Goal: Task Accomplishment & Management: Manage account settings

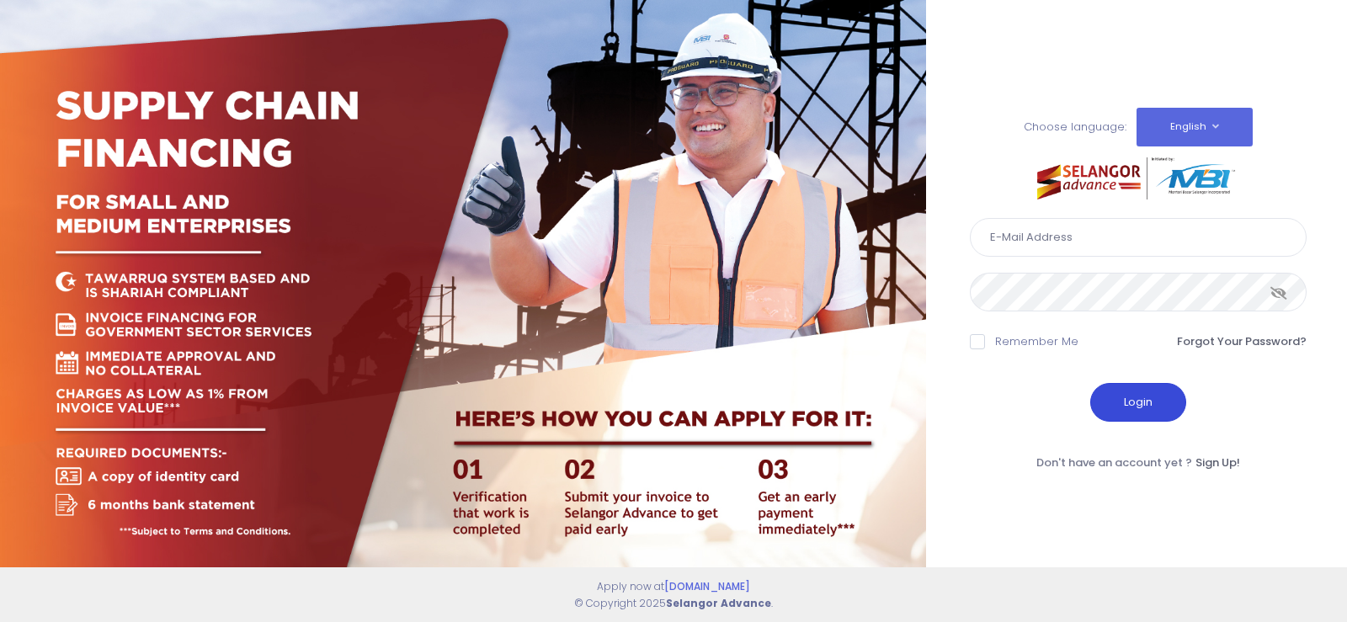
type input "[EMAIL_ADDRESS][DOMAIN_NAME]"
click at [1150, 412] on button "Login" at bounding box center [1138, 402] width 96 height 39
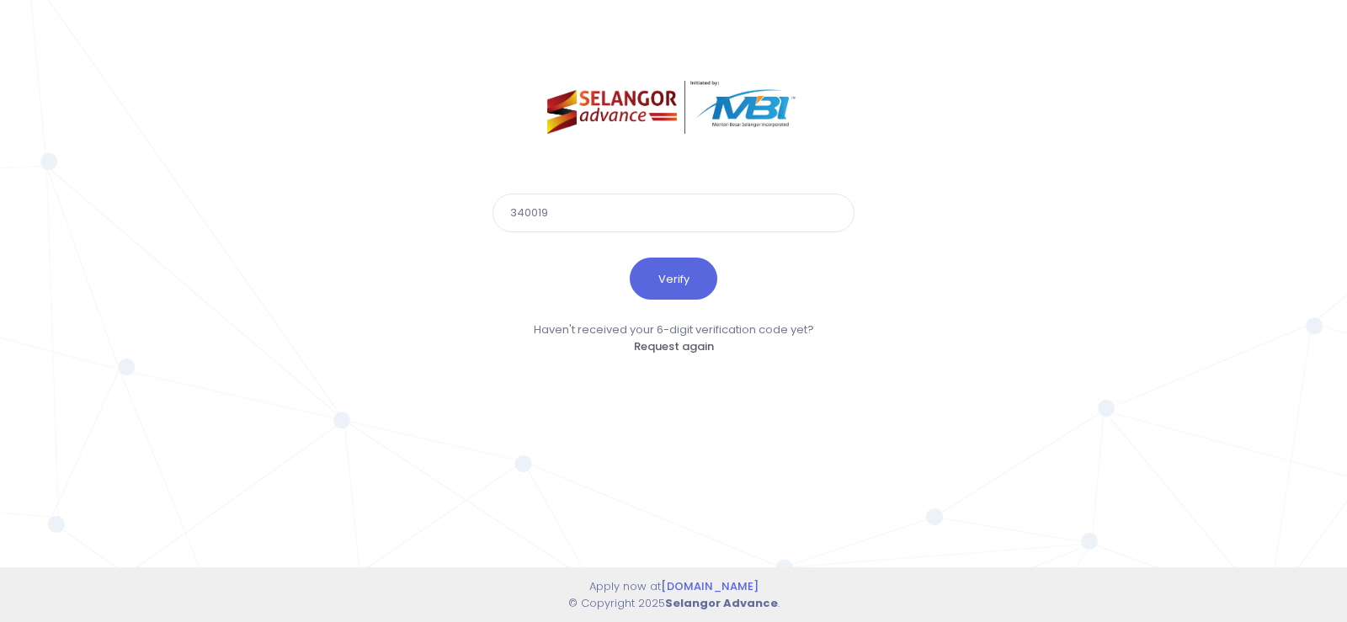
type input "340019"
click at [629, 258] on button "Verify" at bounding box center [673, 279] width 88 height 42
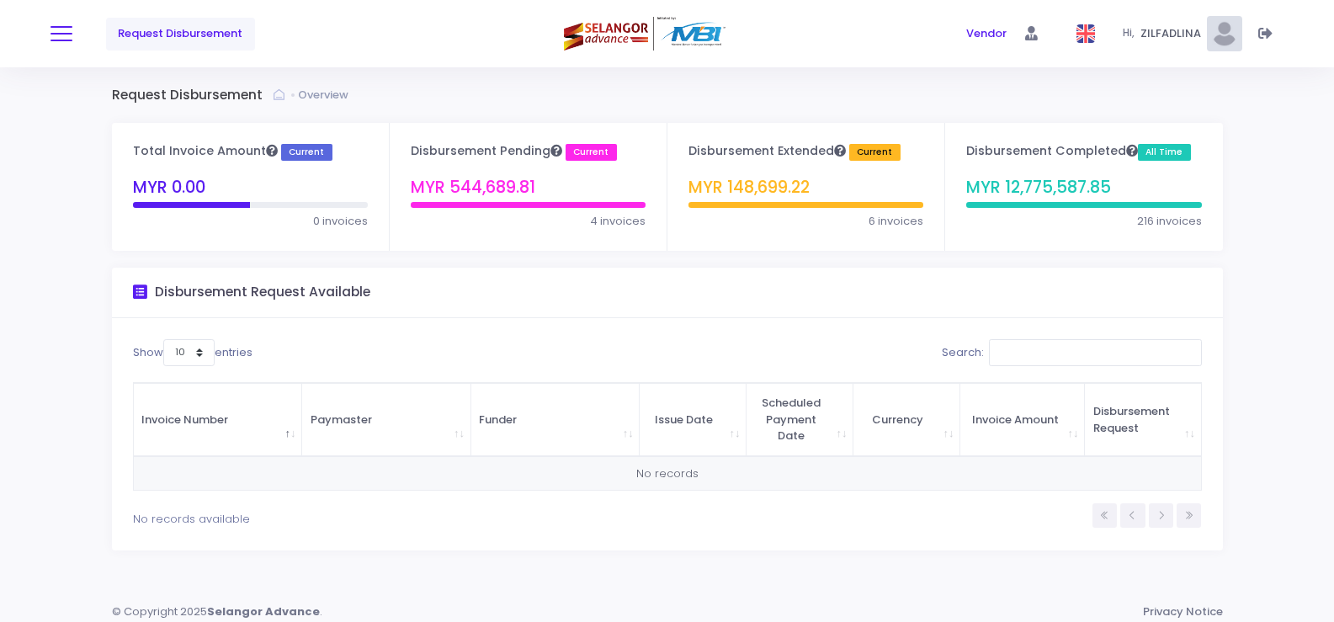
click at [61, 34] on span at bounding box center [61, 34] width 22 height 2
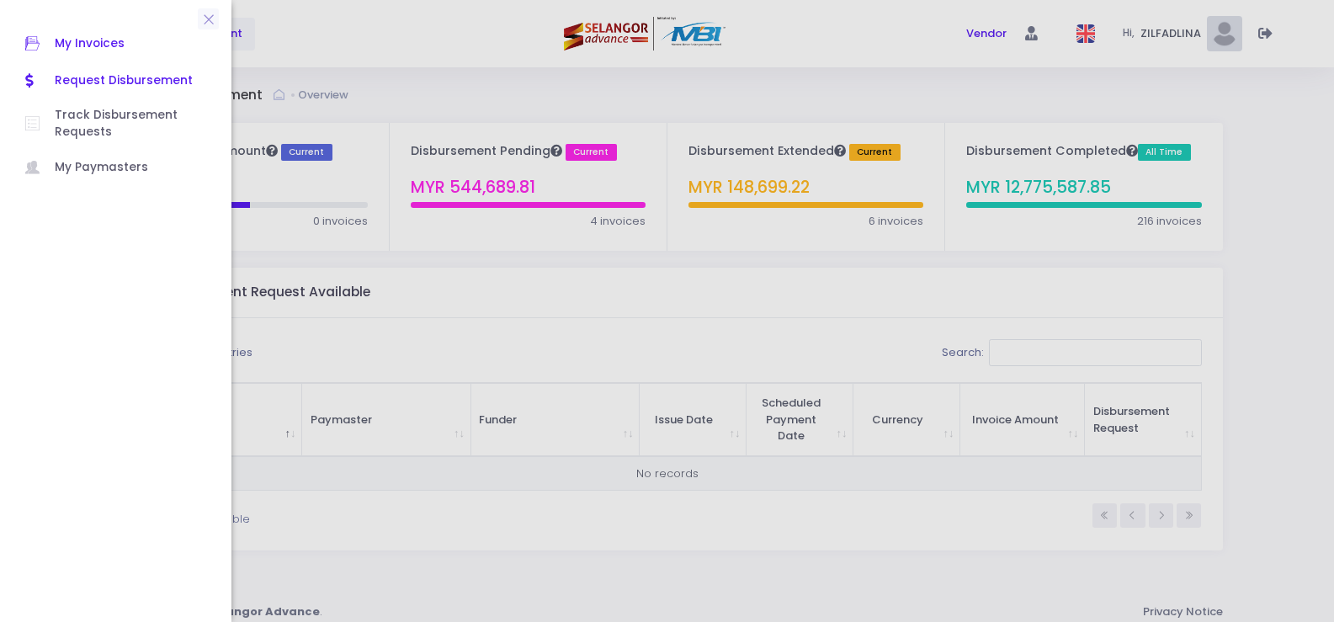
click at [106, 44] on span "My Invoices" at bounding box center [130, 44] width 151 height 22
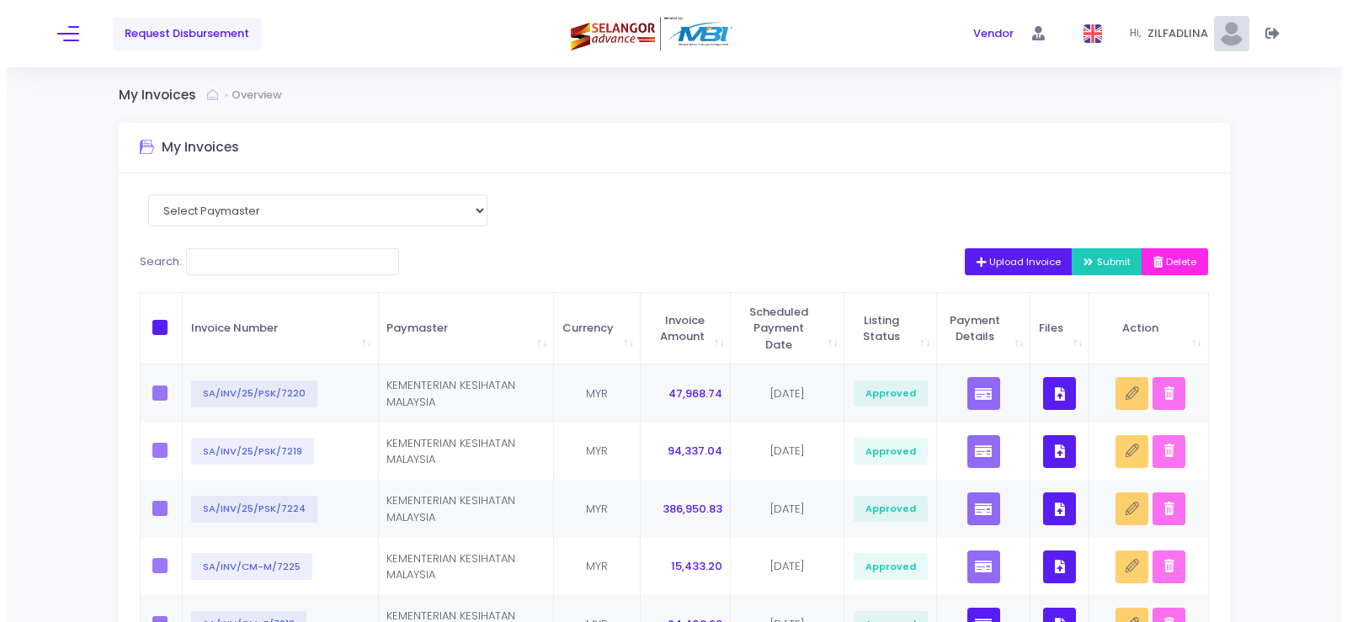
scroll to position [84, 0]
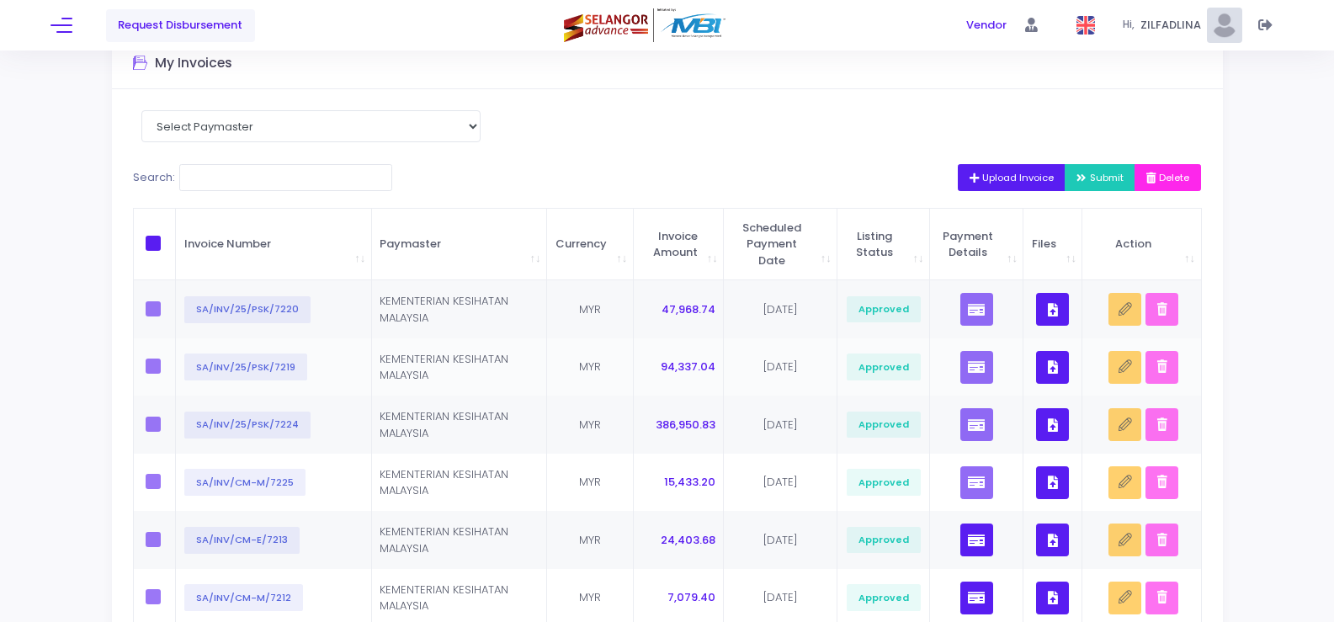
click at [1055, 367] on icon "button" at bounding box center [1053, 367] width 10 height 0
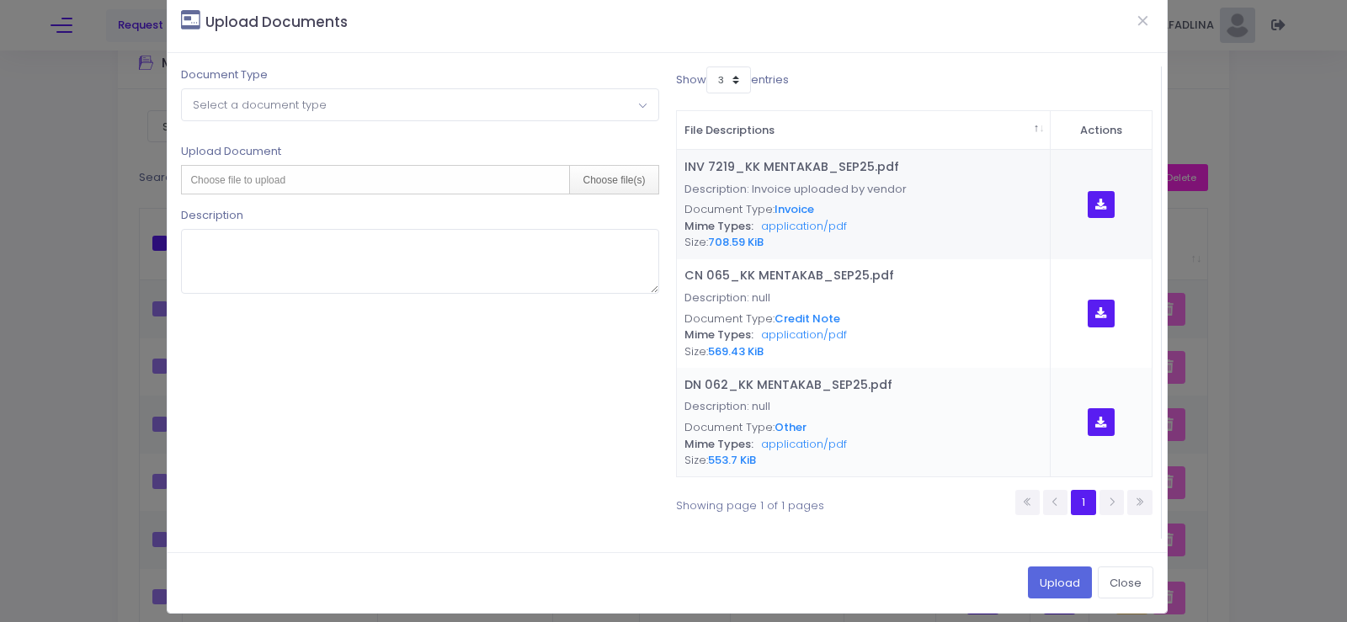
scroll to position [35, 0]
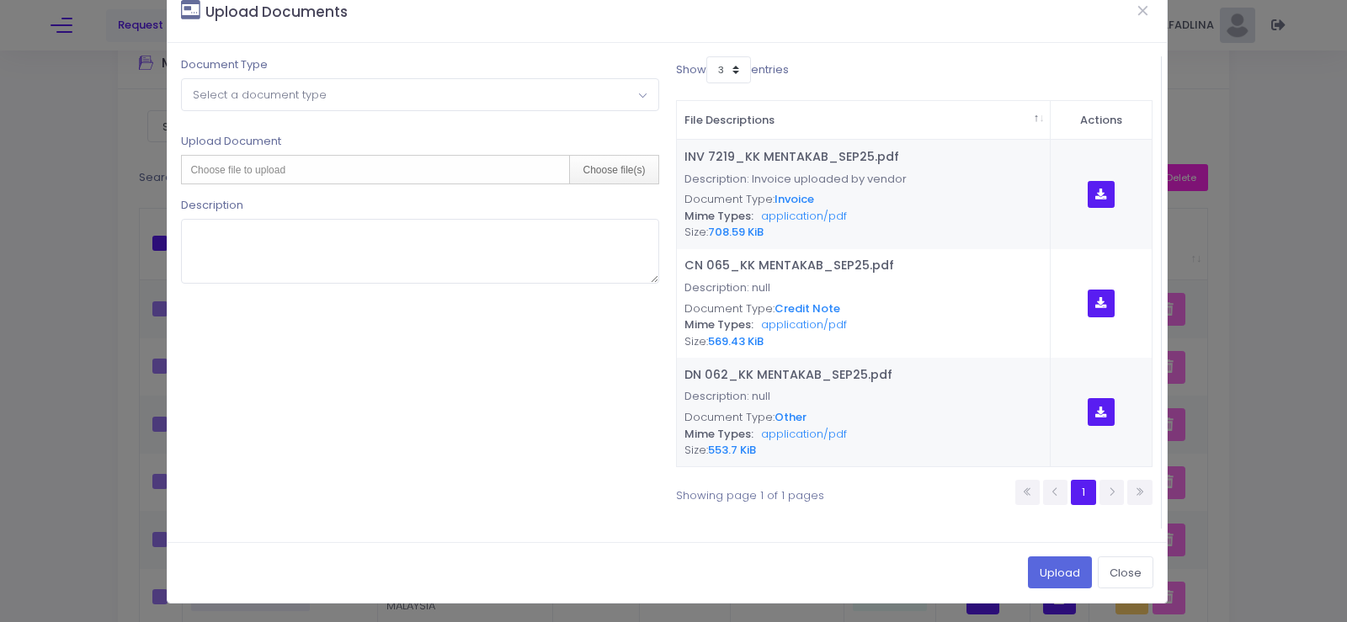
click at [204, 98] on span "Select a document type" at bounding box center [260, 95] width 134 height 16
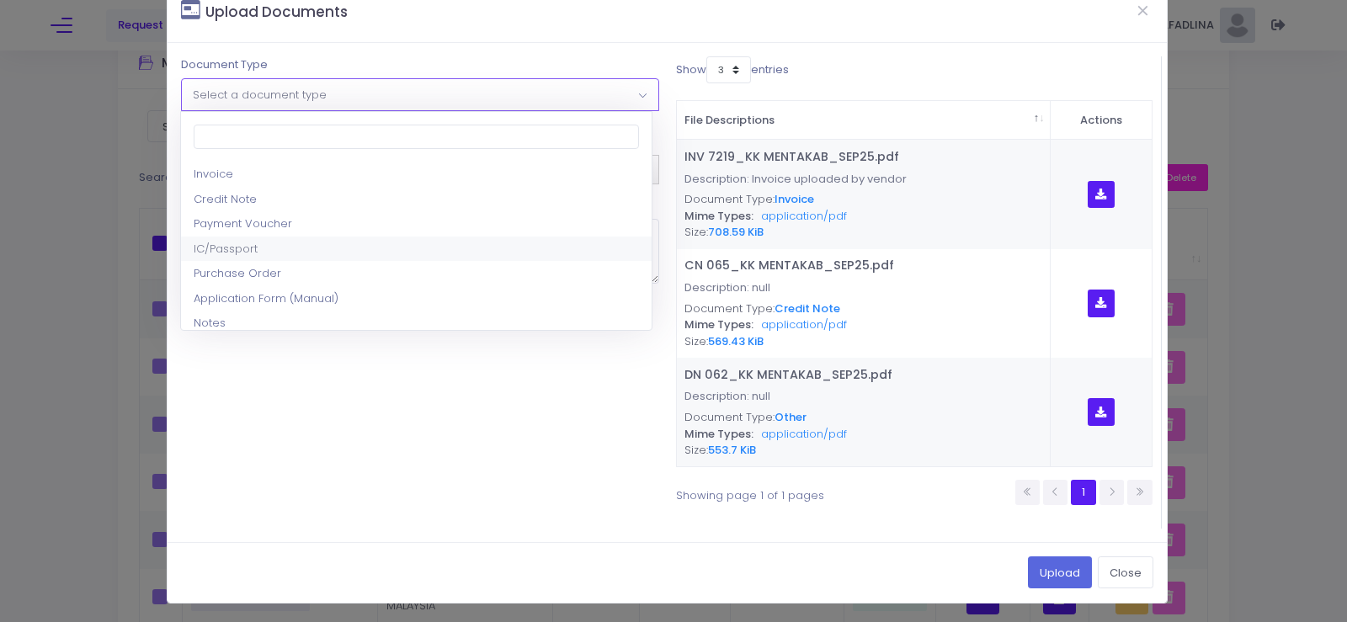
scroll to position [84, 0]
select select "8"
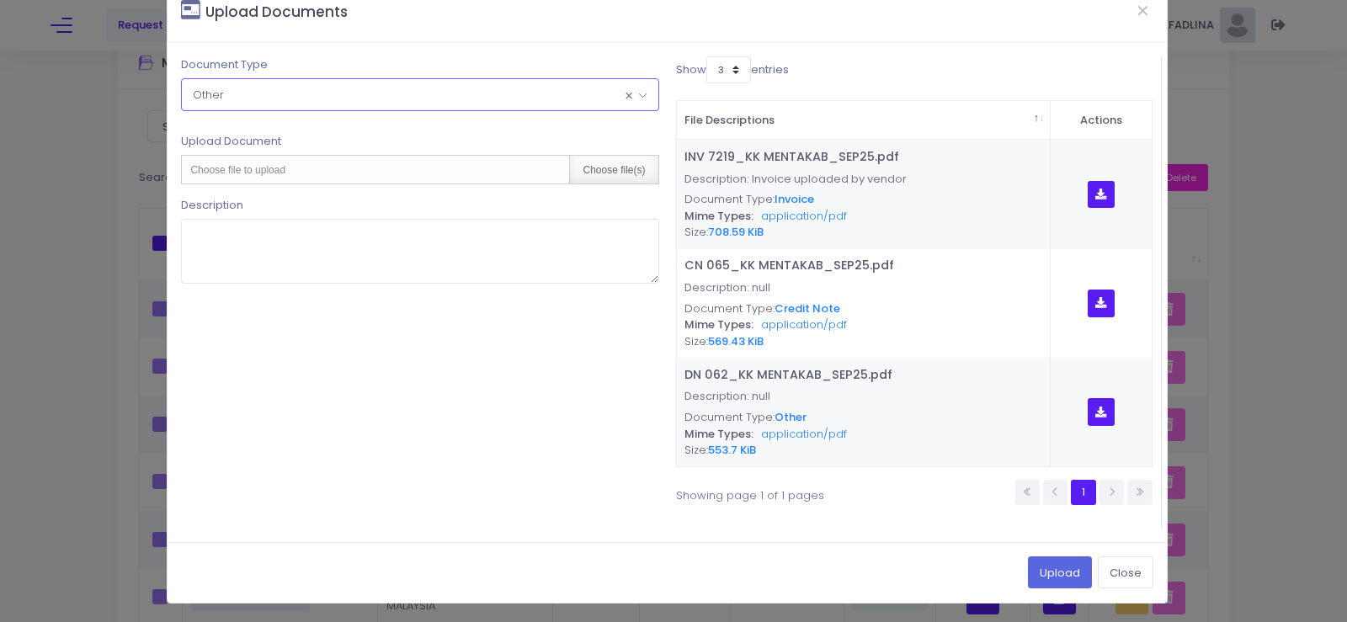
click at [615, 173] on div "Choose file(s)" at bounding box center [613, 170] width 88 height 28
type input "C:\fakepath\PAR OGOS 2025 - KK BANDAR MENTAKAB.pdf"
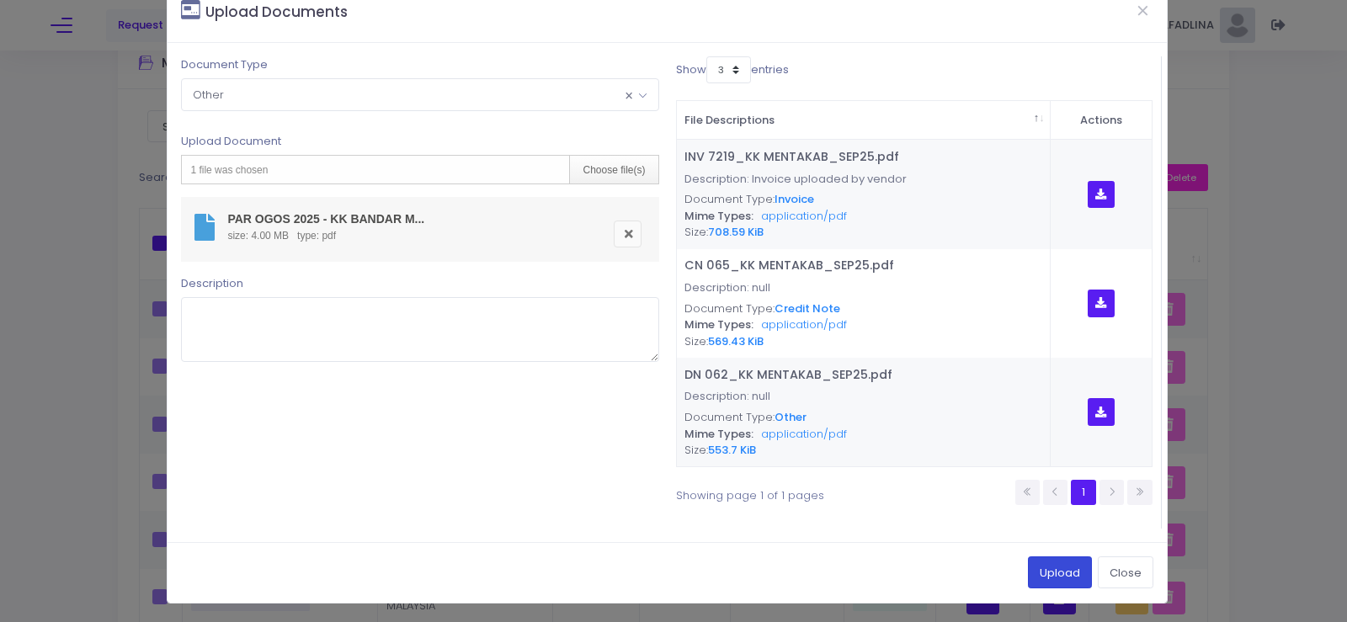
click at [1048, 564] on button "Upload" at bounding box center [1060, 572] width 64 height 32
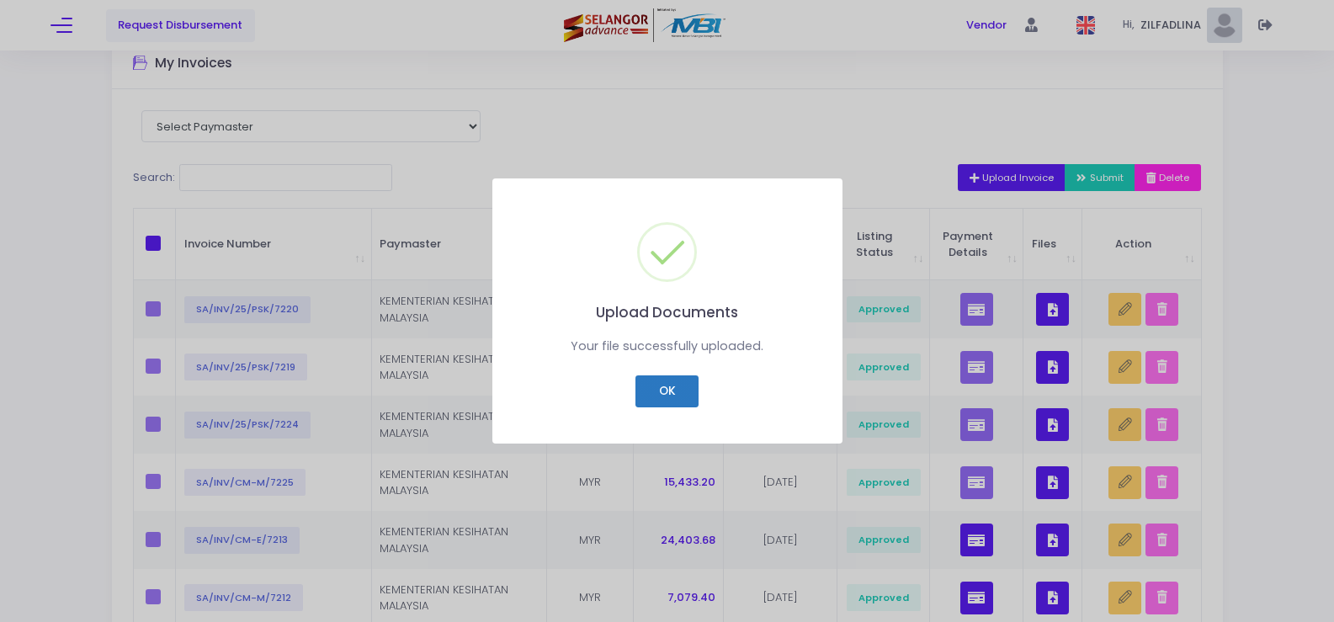
click at [667, 380] on button "OK" at bounding box center [666, 391] width 63 height 32
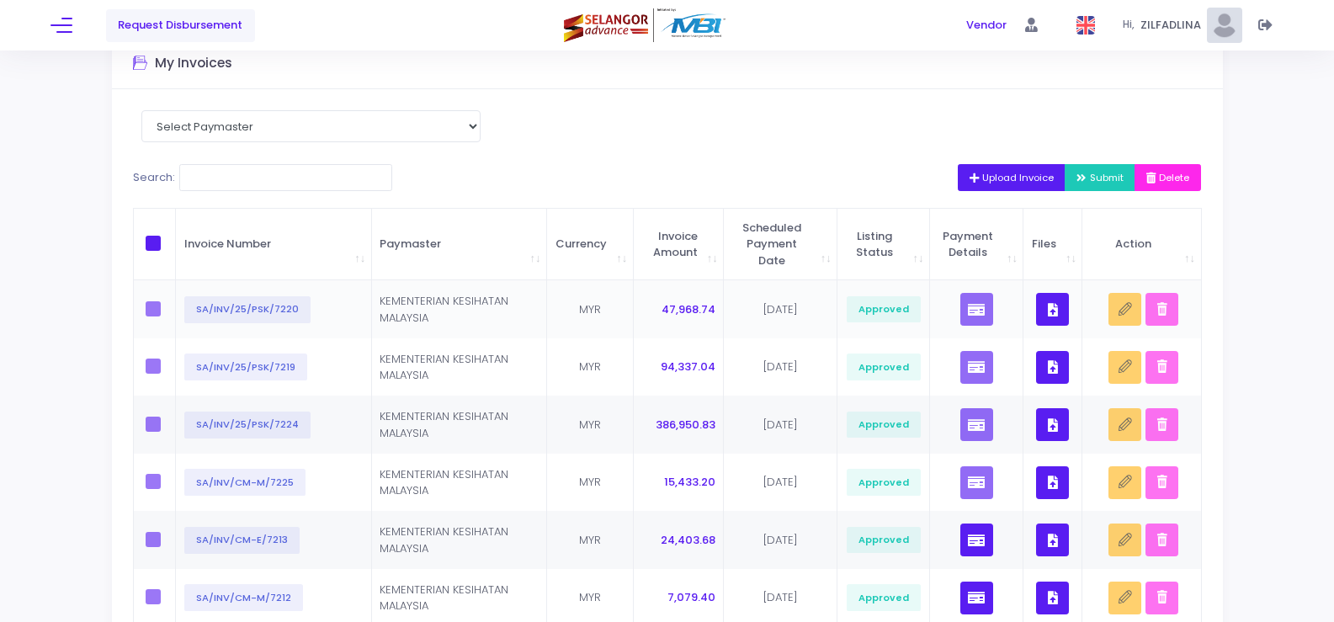
click at [1053, 301] on button "button" at bounding box center [1052, 309] width 33 height 33
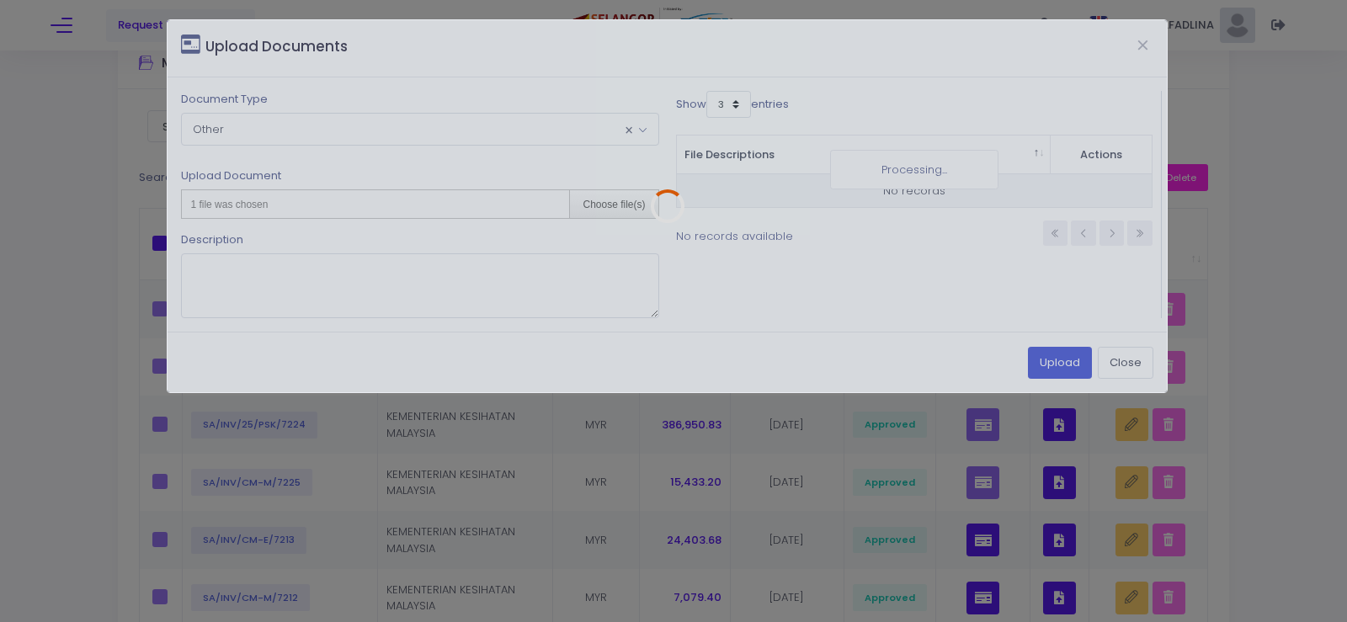
scroll to position [0, 0]
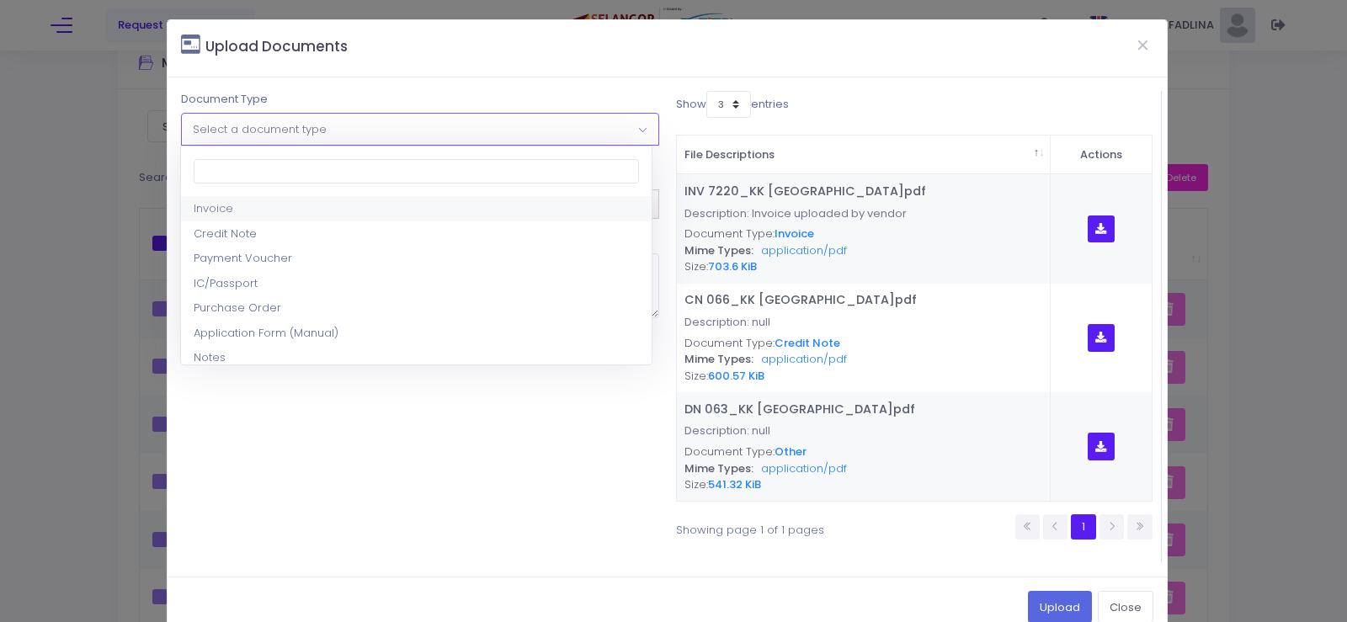
click at [529, 130] on span "Select a document type" at bounding box center [419, 129] width 475 height 30
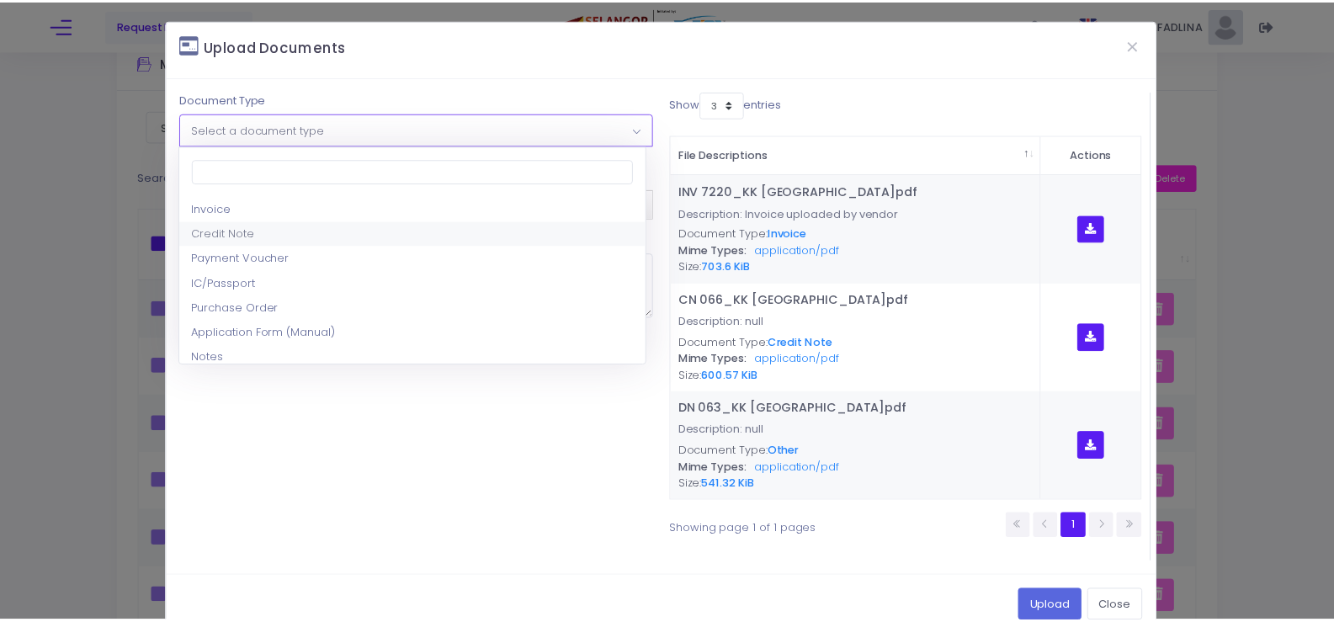
scroll to position [168, 0]
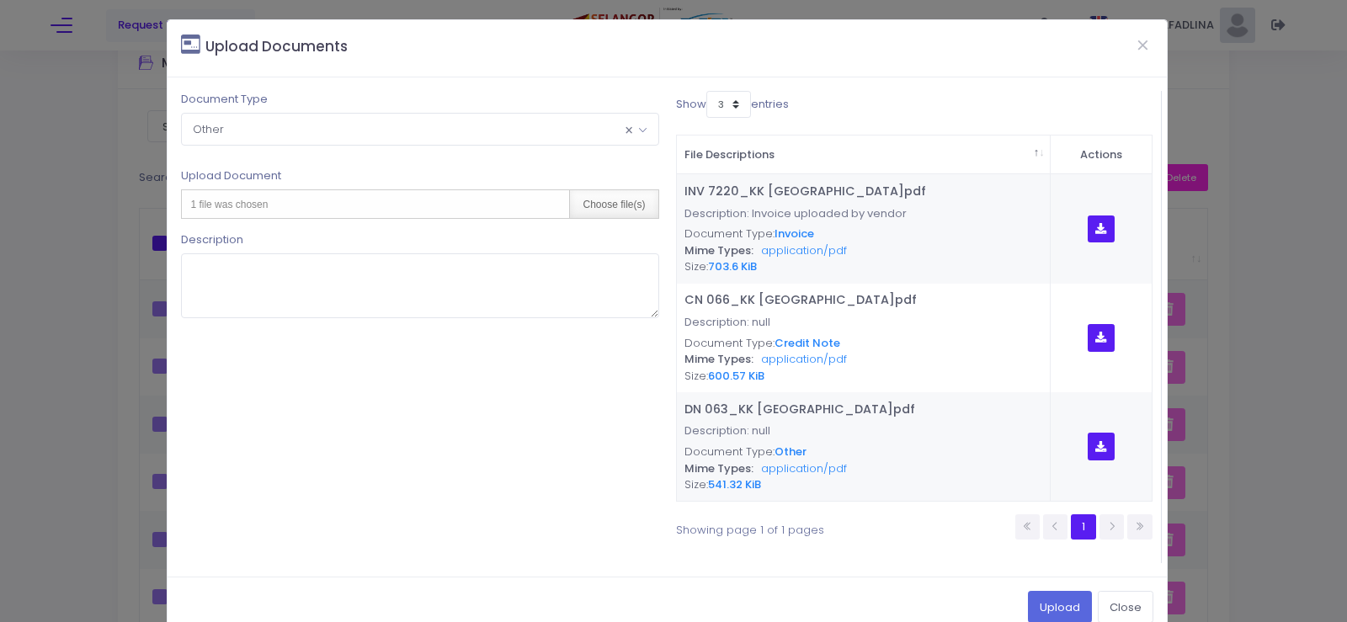
click at [631, 198] on div "Choose file(s)" at bounding box center [613, 204] width 88 height 28
type input "C:\fakepath\PAR OGOS 2025 - KK TANJUNG LALANG.pdf"
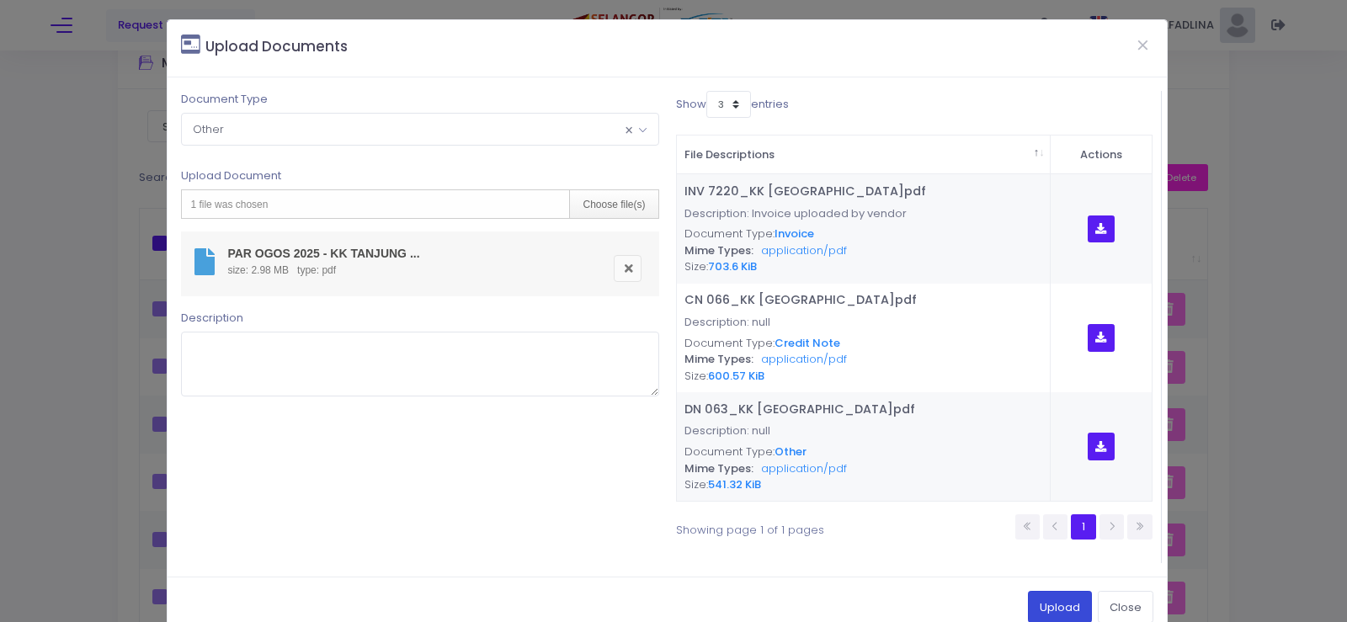
click at [1044, 610] on button "Upload" at bounding box center [1060, 607] width 64 height 32
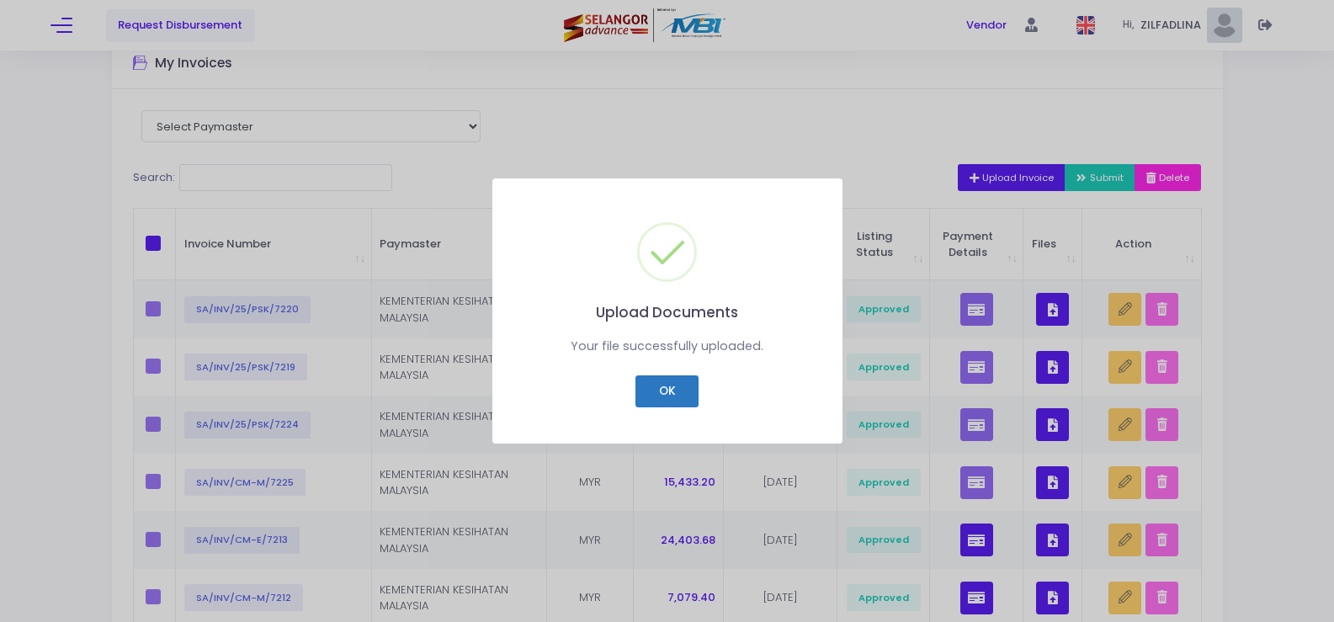
click at [671, 393] on button "OK" at bounding box center [666, 391] width 63 height 32
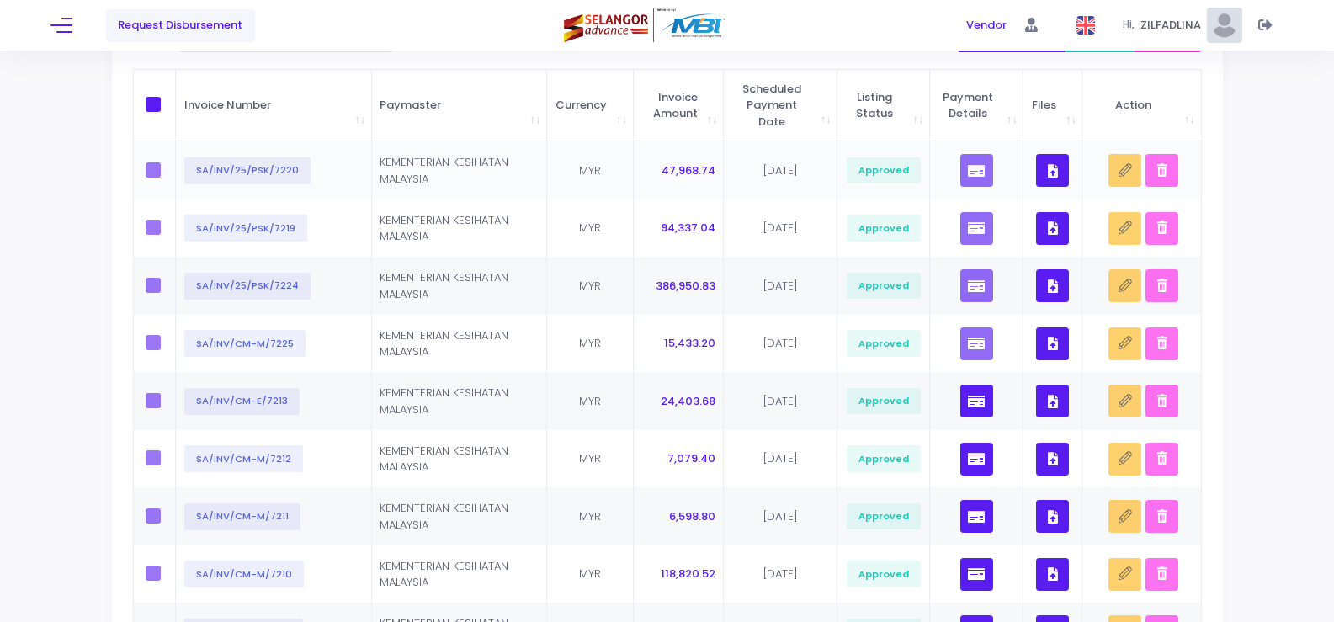
scroll to position [252, 0]
